Goal: Transaction & Acquisition: Purchase product/service

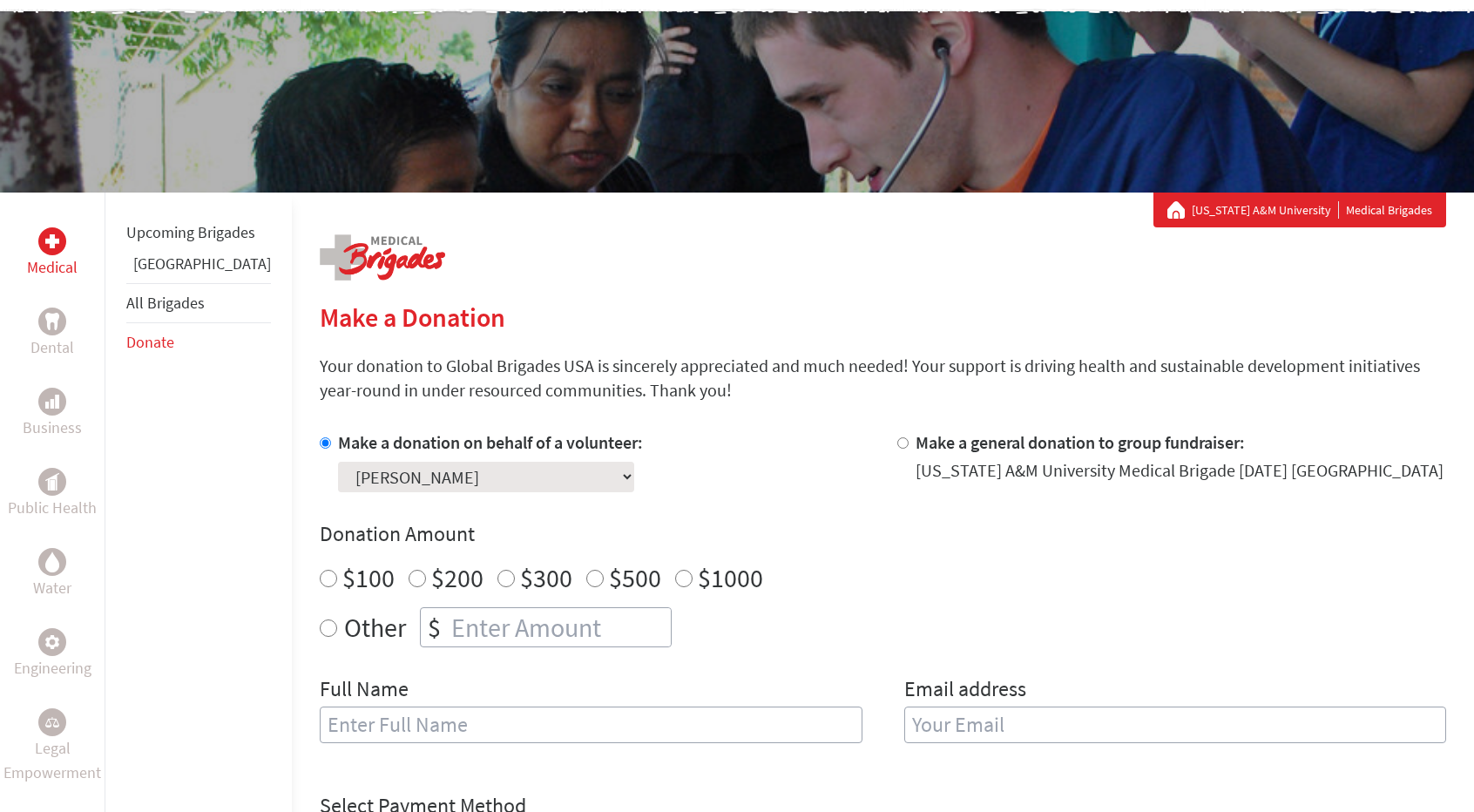
scroll to position [134, 0]
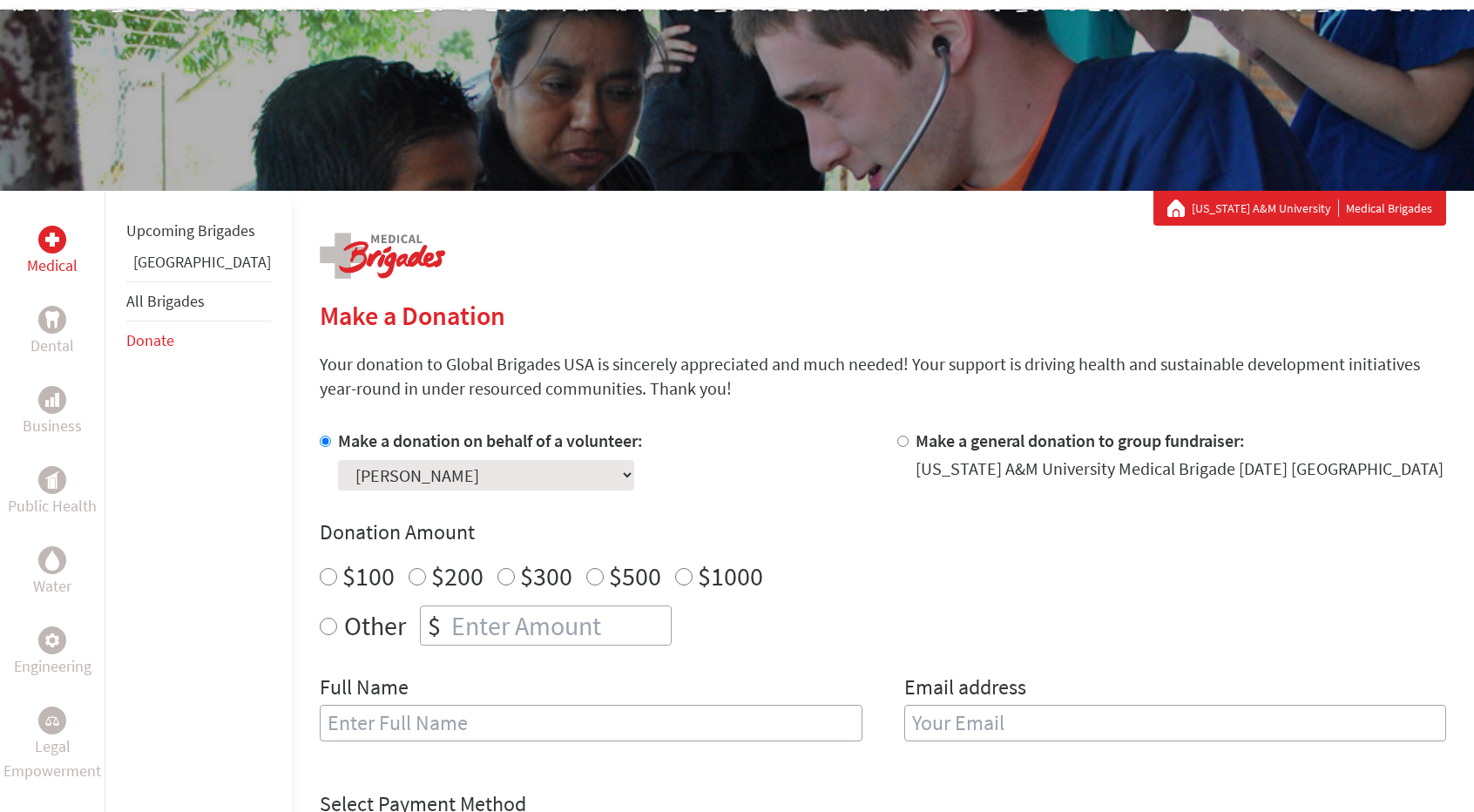
radio input "true"
click at [484, 619] on input "number" at bounding box center [559, 625] width 223 height 38
type input "250"
click at [726, 639] on div "Other $ 250" at bounding box center [882, 625] width 1126 height 40
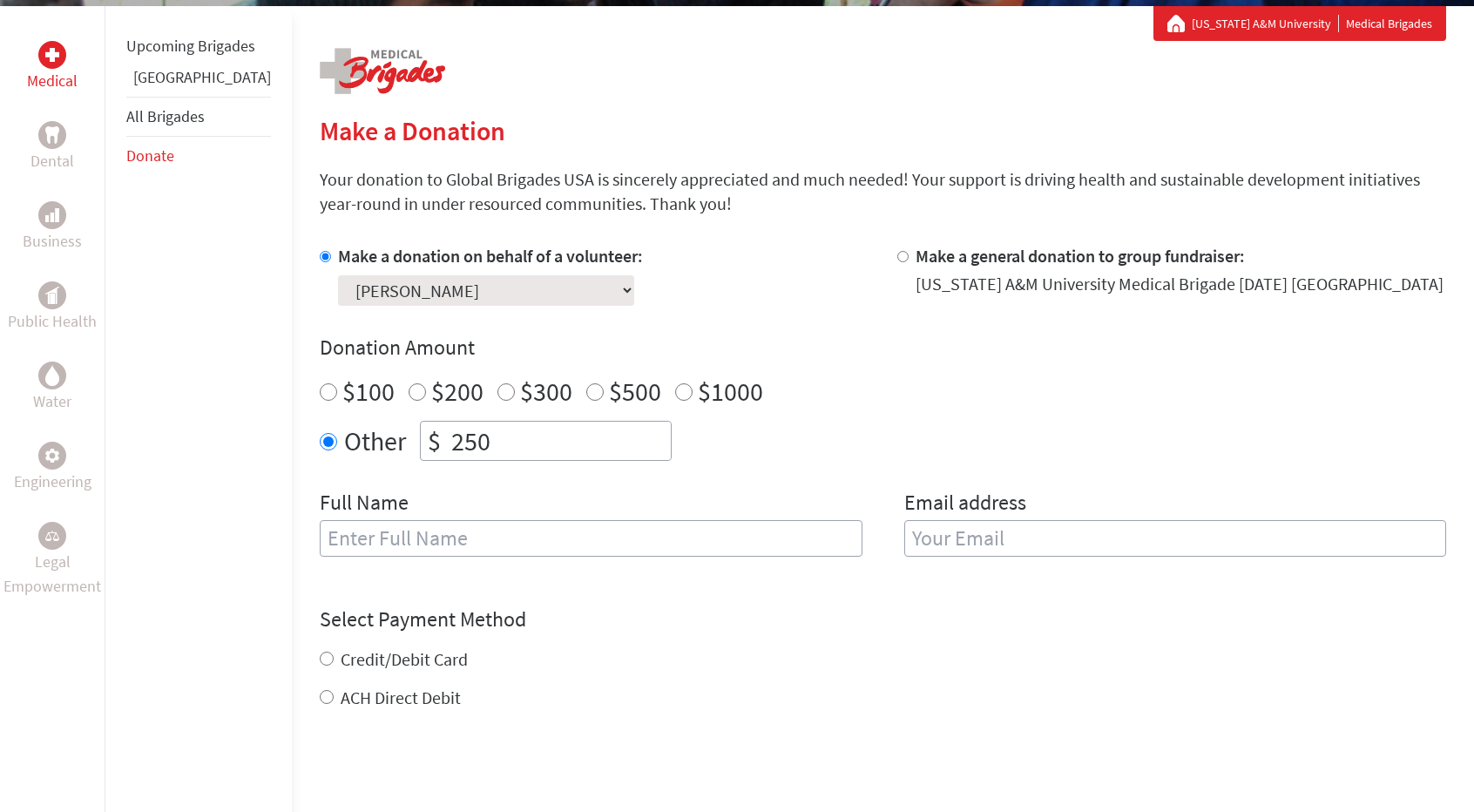
scroll to position [324, 0]
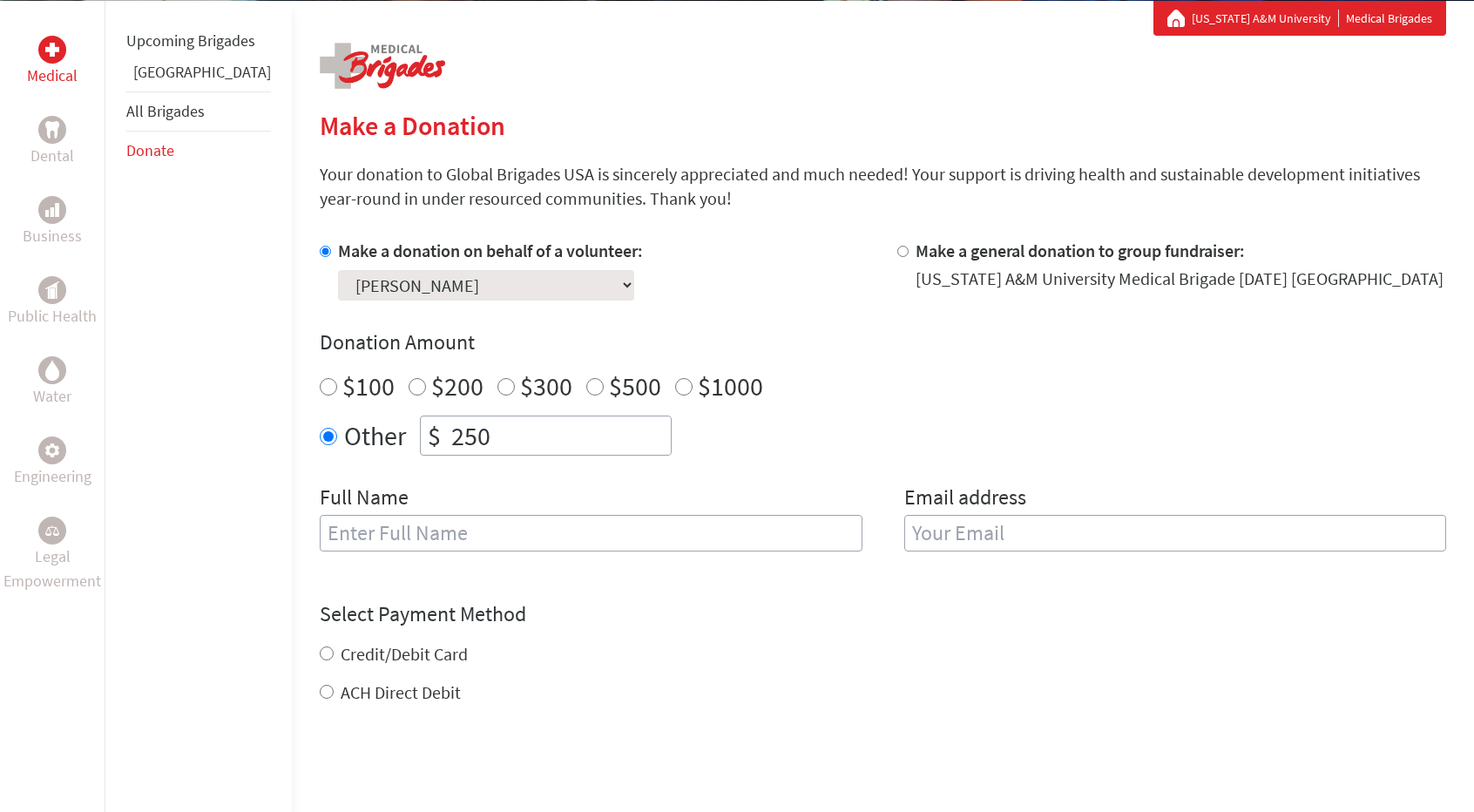
click at [615, 536] on input "text" at bounding box center [591, 532] width 543 height 36
type input "[PERSON_NAME]"
click at [933, 509] on label "Email address" at bounding box center [965, 499] width 122 height 31
click at [936, 519] on input "email" at bounding box center [1176, 532] width 543 height 36
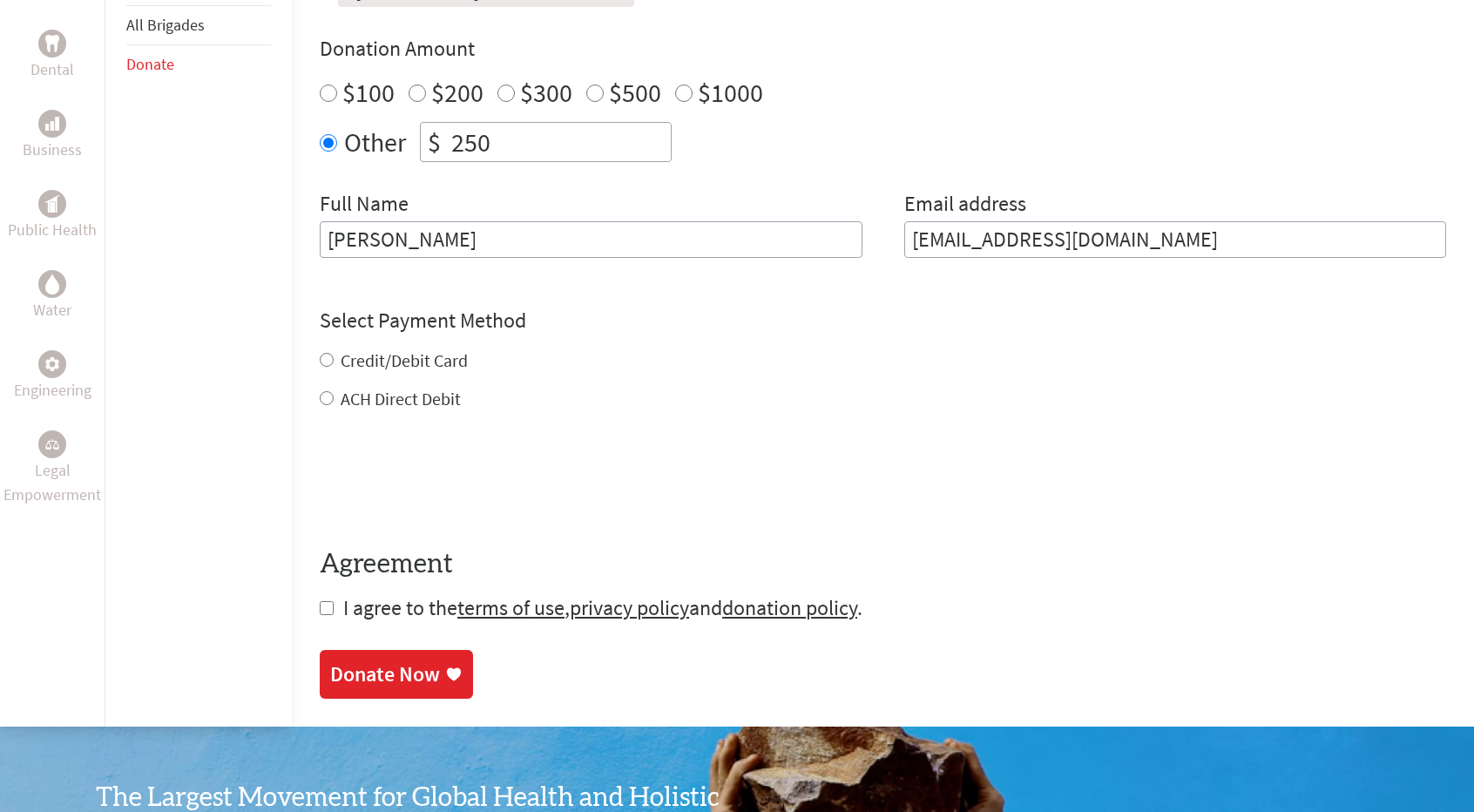
scroll to position [619, 0]
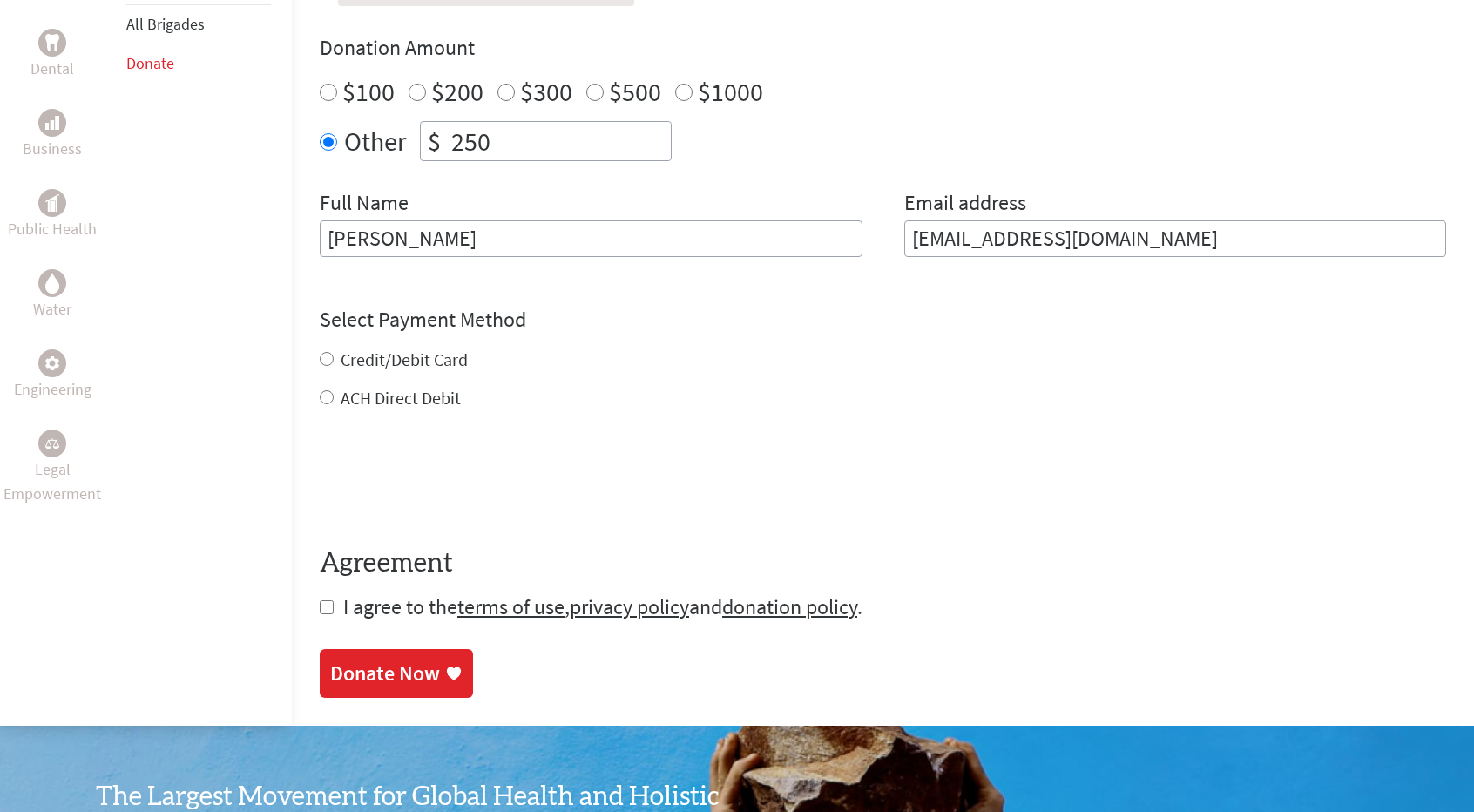
type input "[EMAIL_ADDRESS][DOMAIN_NAME]"
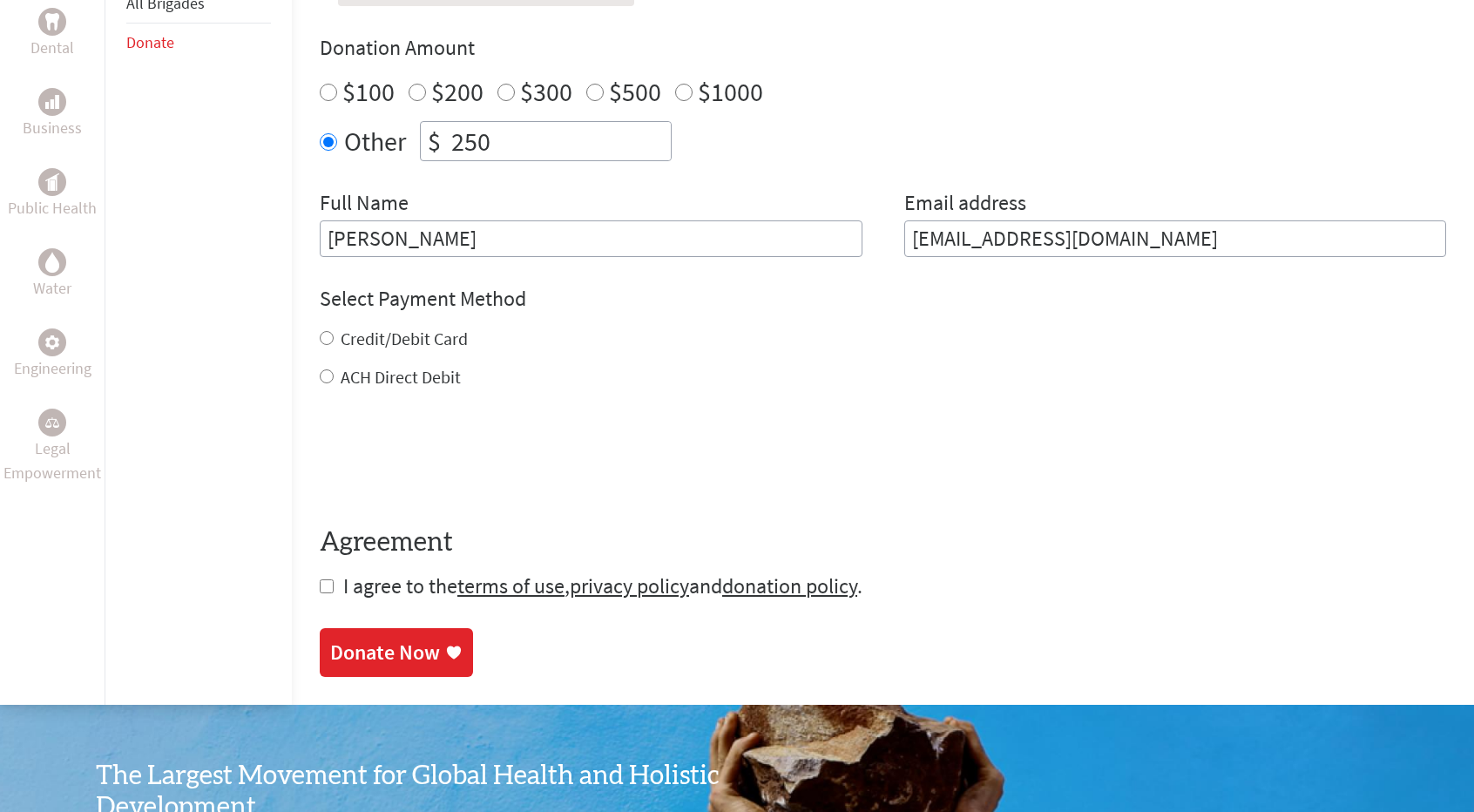
click at [319, 356] on div "Credit/Debit Card ACH Direct Debit" at bounding box center [882, 358] width 1126 height 63
click at [319, 343] on input "Credit/Debit Card" at bounding box center [327, 338] width 14 height 14
radio input "true"
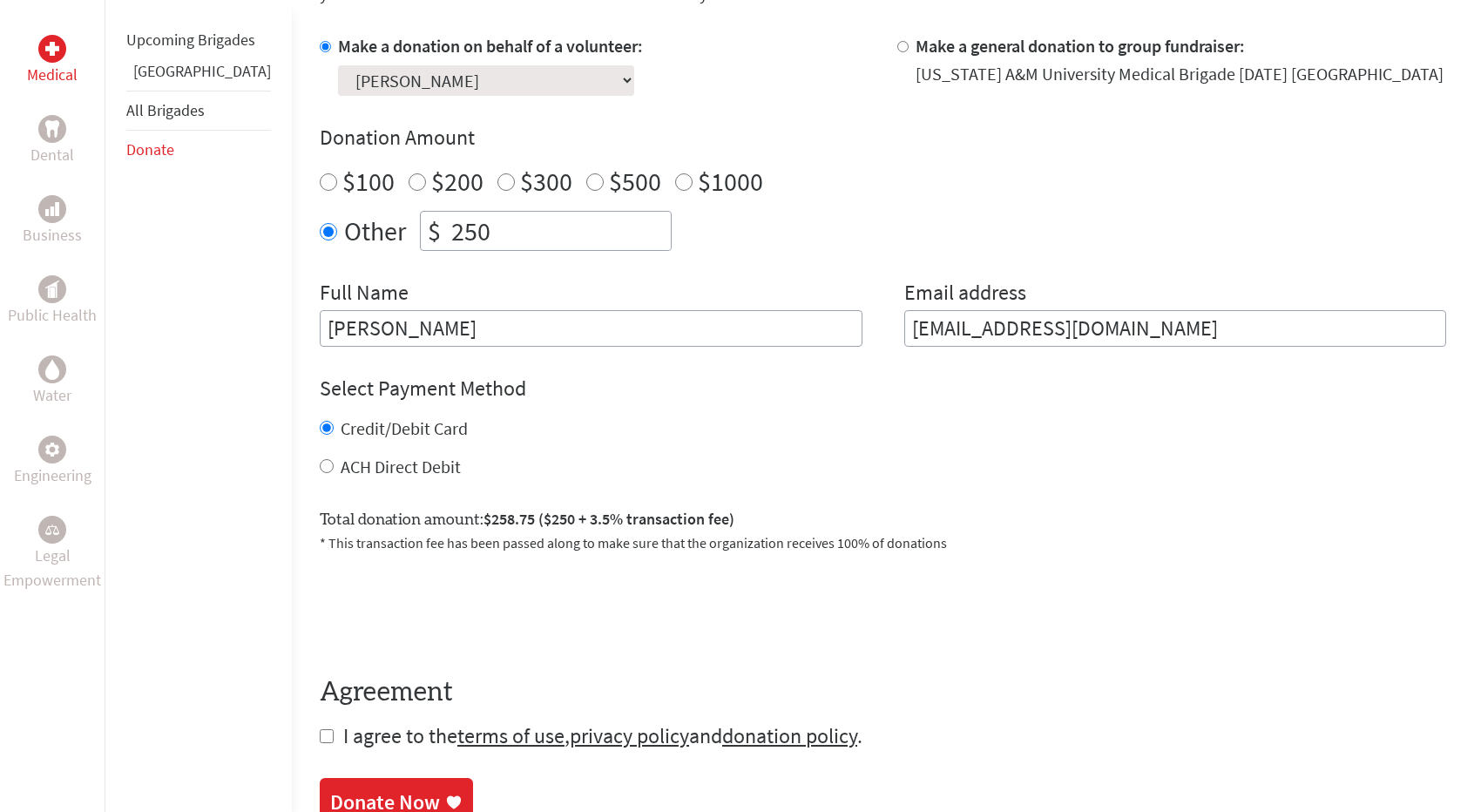
scroll to position [530, 0]
